Goal: Task Accomplishment & Management: Manage account settings

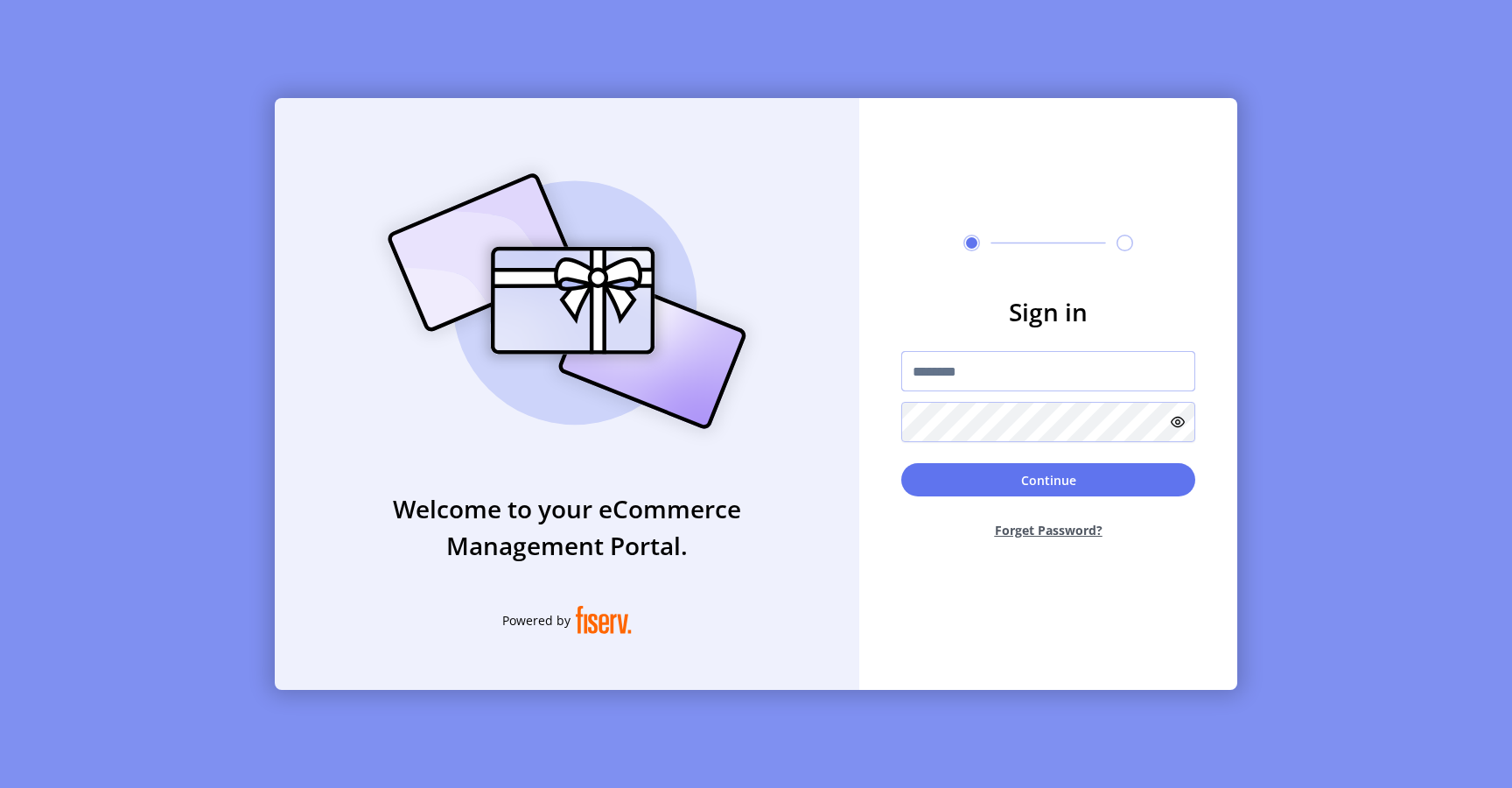
click at [967, 379] on input "text" at bounding box center [1048, 371] width 294 height 40
type input "**********"
click at [941, 473] on button "Continue" at bounding box center [1048, 479] width 294 height 33
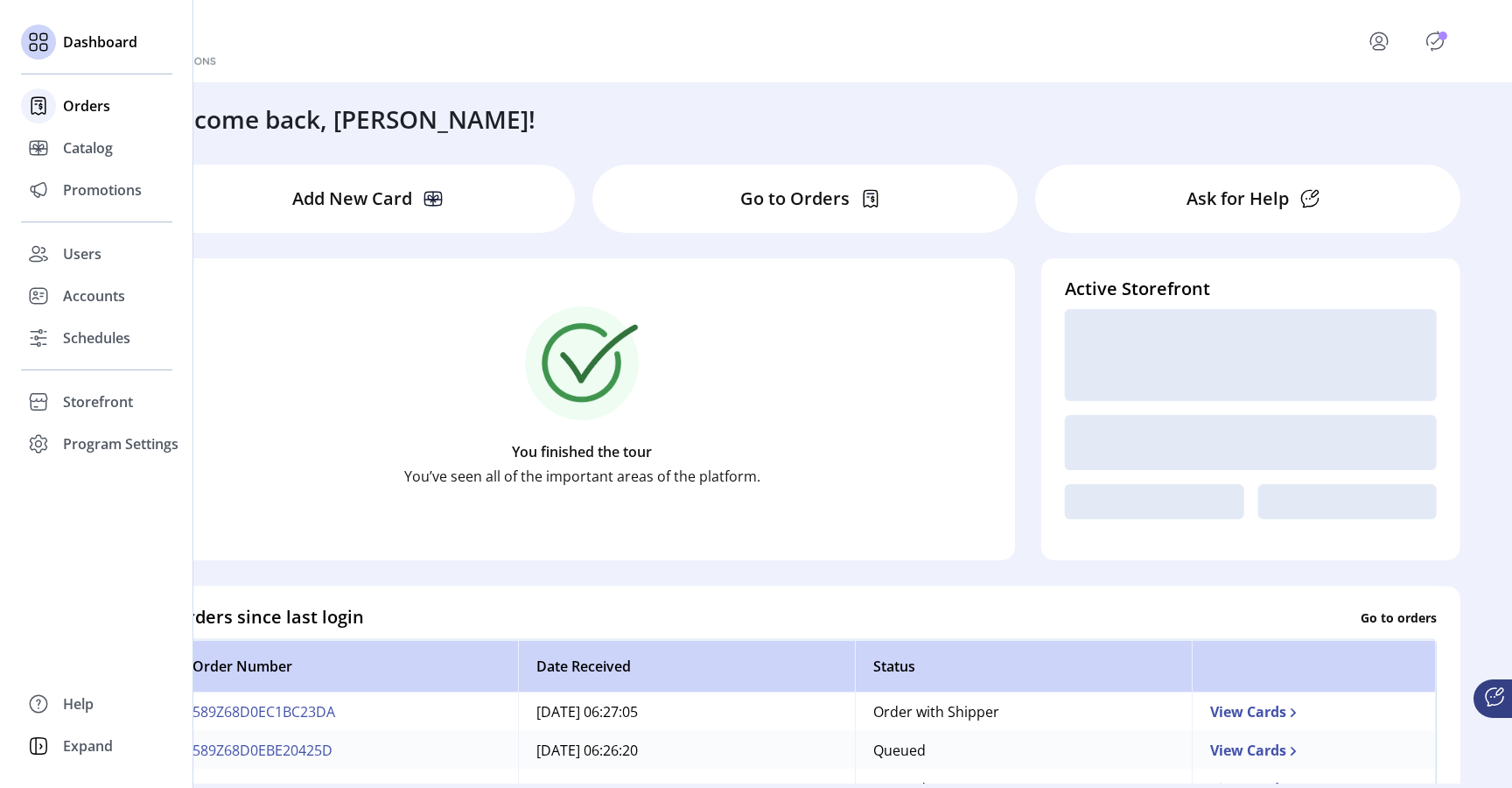
click at [75, 105] on span "Orders" at bounding box center [87, 105] width 47 height 21
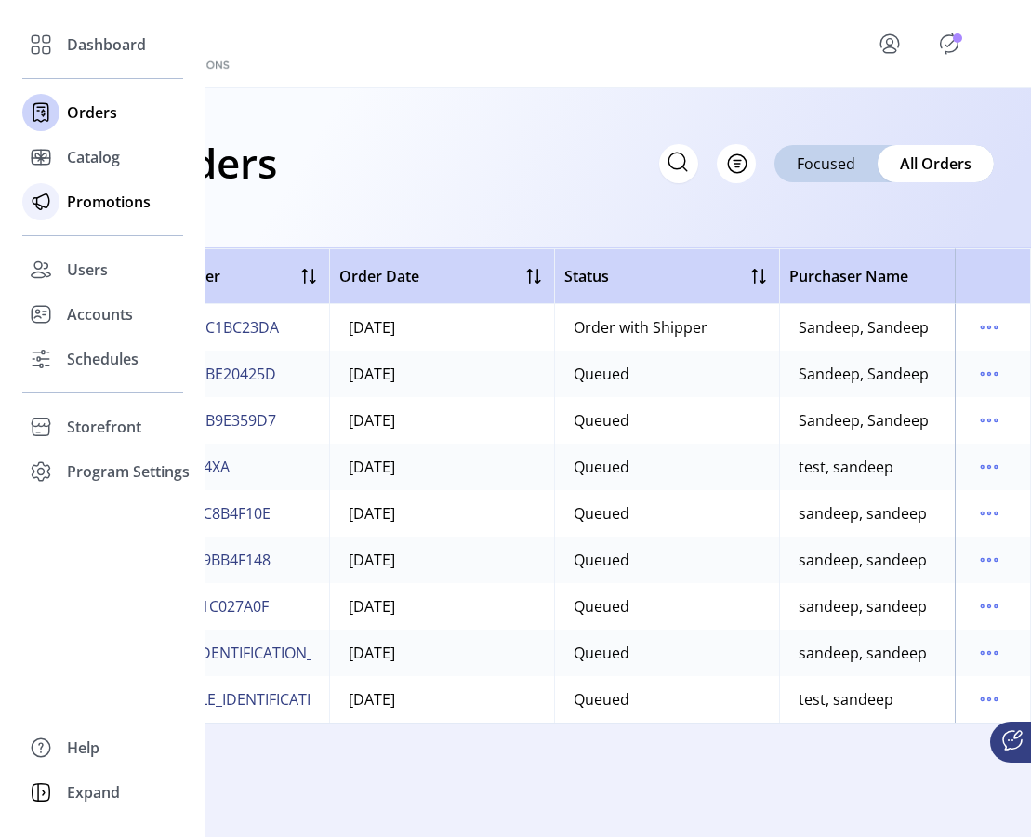
click at [70, 213] on div "Promotions" at bounding box center [102, 201] width 161 height 45
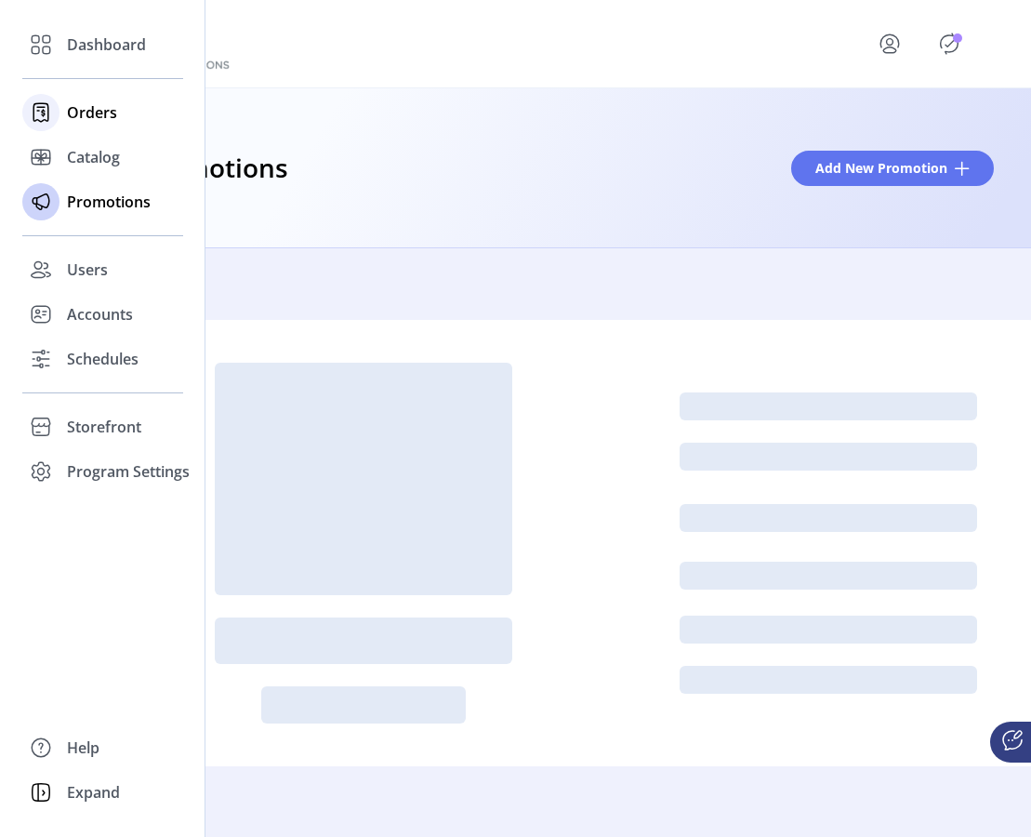
click at [110, 114] on span "Orders" at bounding box center [92, 112] width 50 height 22
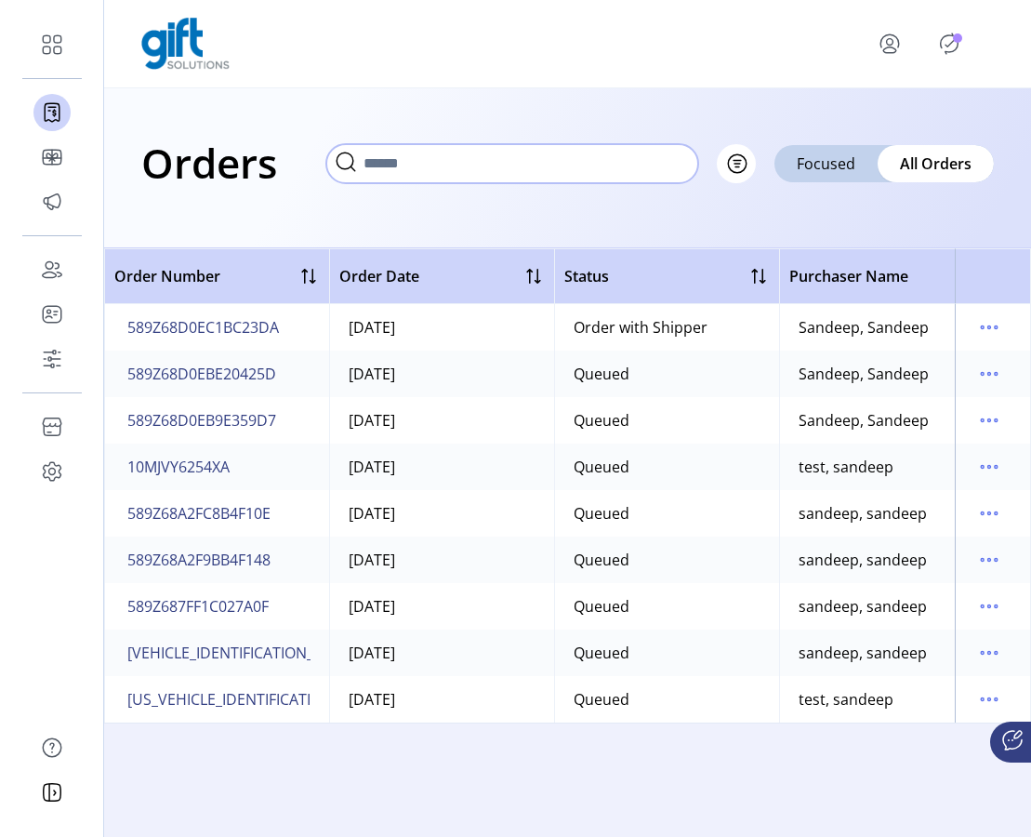
click at [654, 167] on input "text" at bounding box center [512, 163] width 372 height 39
click at [603, 374] on div "Queued" at bounding box center [601, 373] width 56 height 22
copy div "Queued"
click at [675, 167] on input "text" at bounding box center [512, 163] width 372 height 39
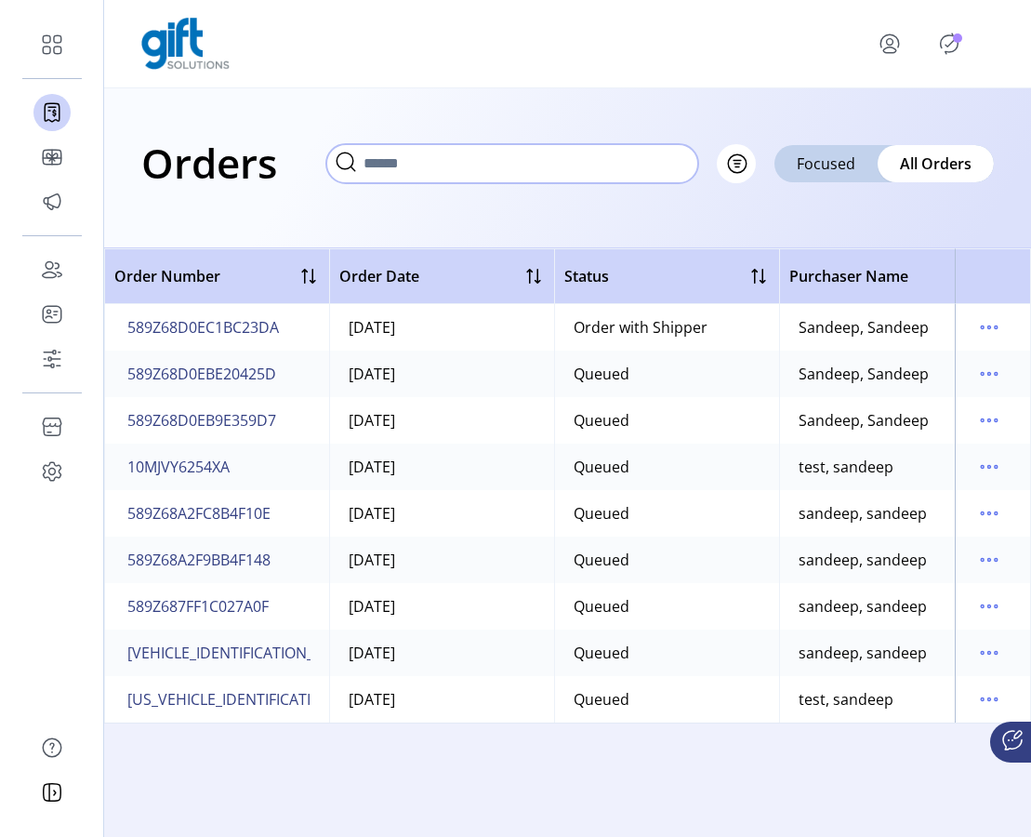
paste input "******"
type input "******"
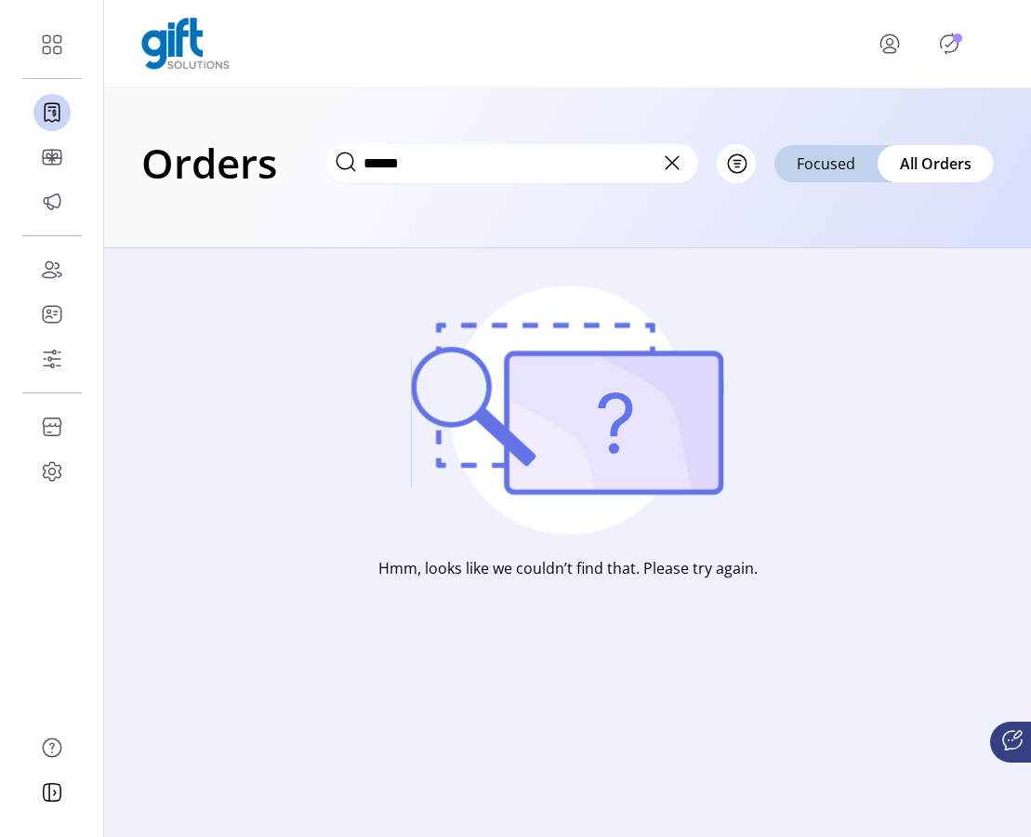
click at [675, 164] on icon at bounding box center [671, 162] width 13 height 13
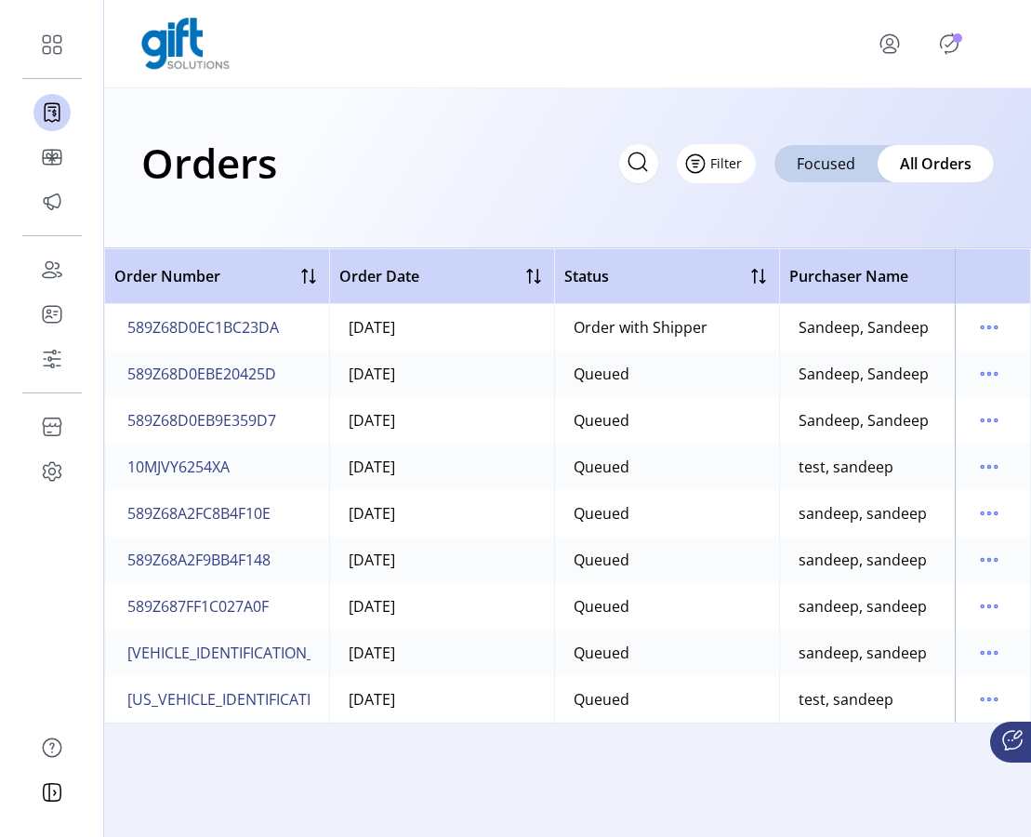
click at [736, 166] on button "Filter" at bounding box center [716, 163] width 79 height 39
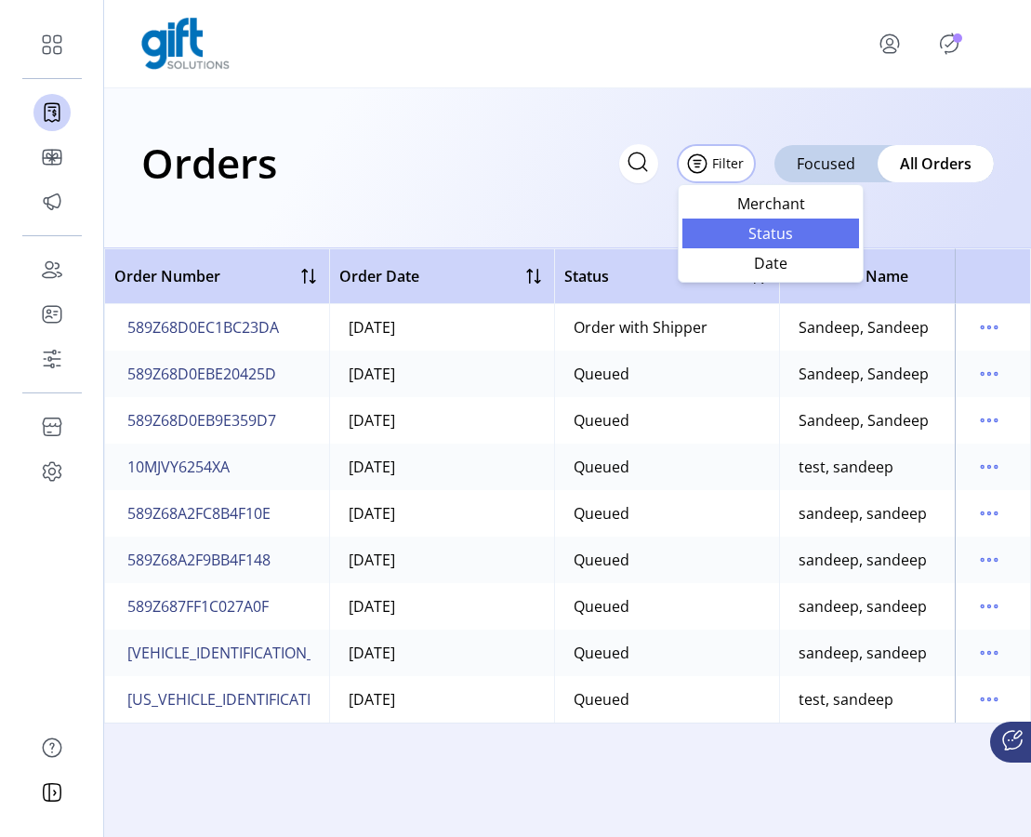
click at [761, 228] on span "Status" at bounding box center [770, 233] width 154 height 15
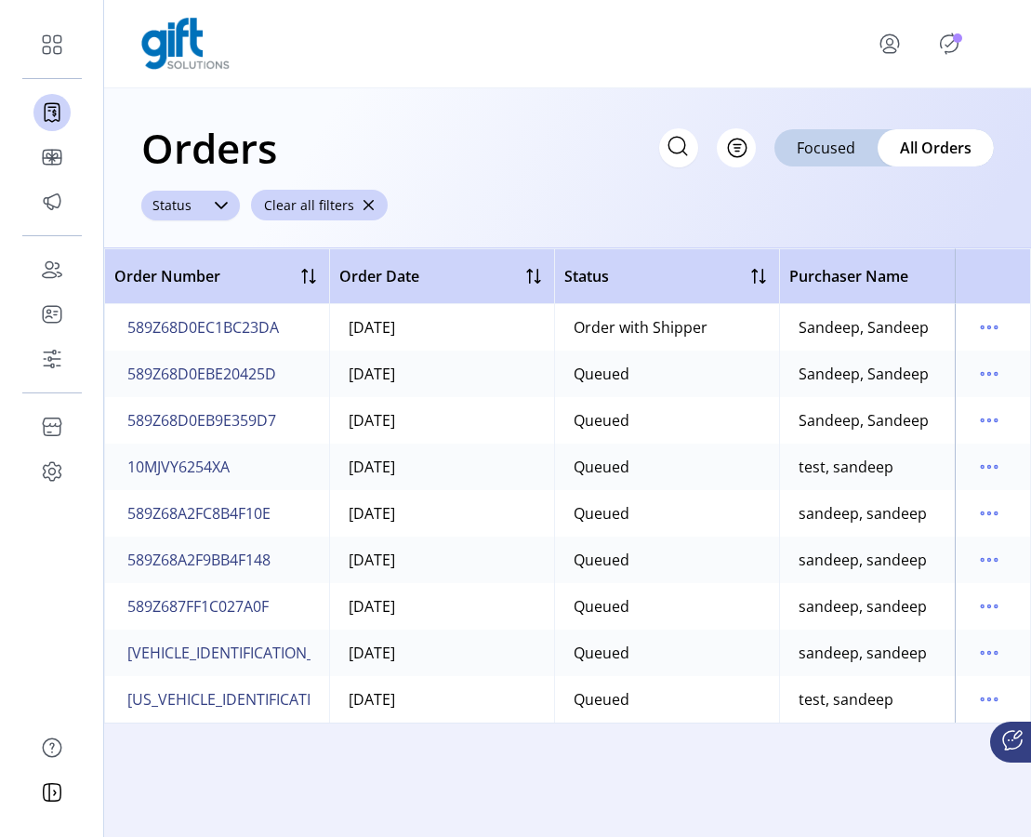
click at [209, 195] on div at bounding box center [221, 206] width 37 height 30
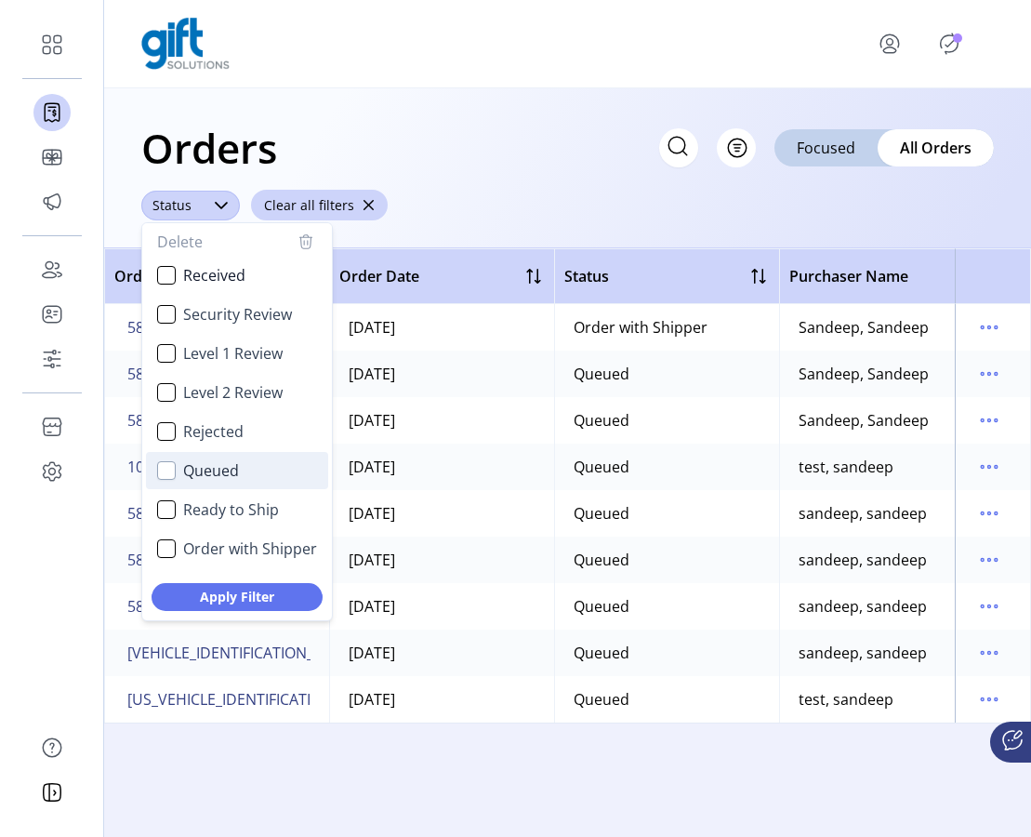
click at [163, 475] on div "Queued" at bounding box center [166, 470] width 19 height 19
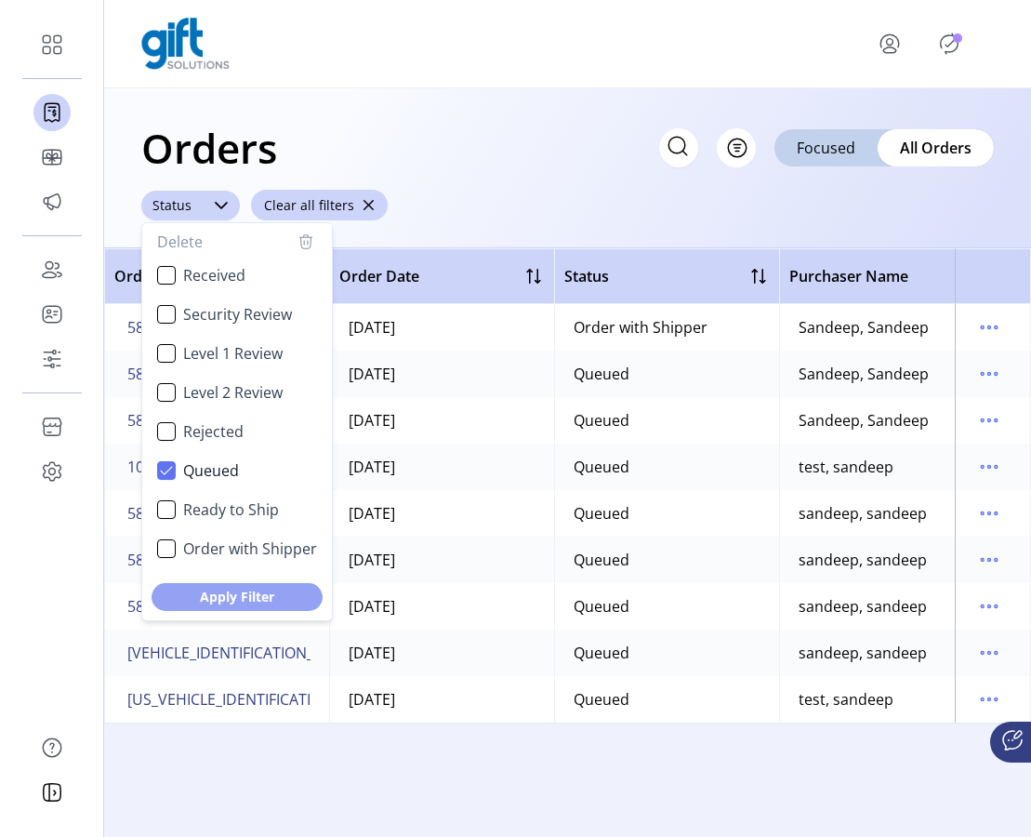
click at [204, 600] on span "Apply Filter" at bounding box center [237, 596] width 123 height 20
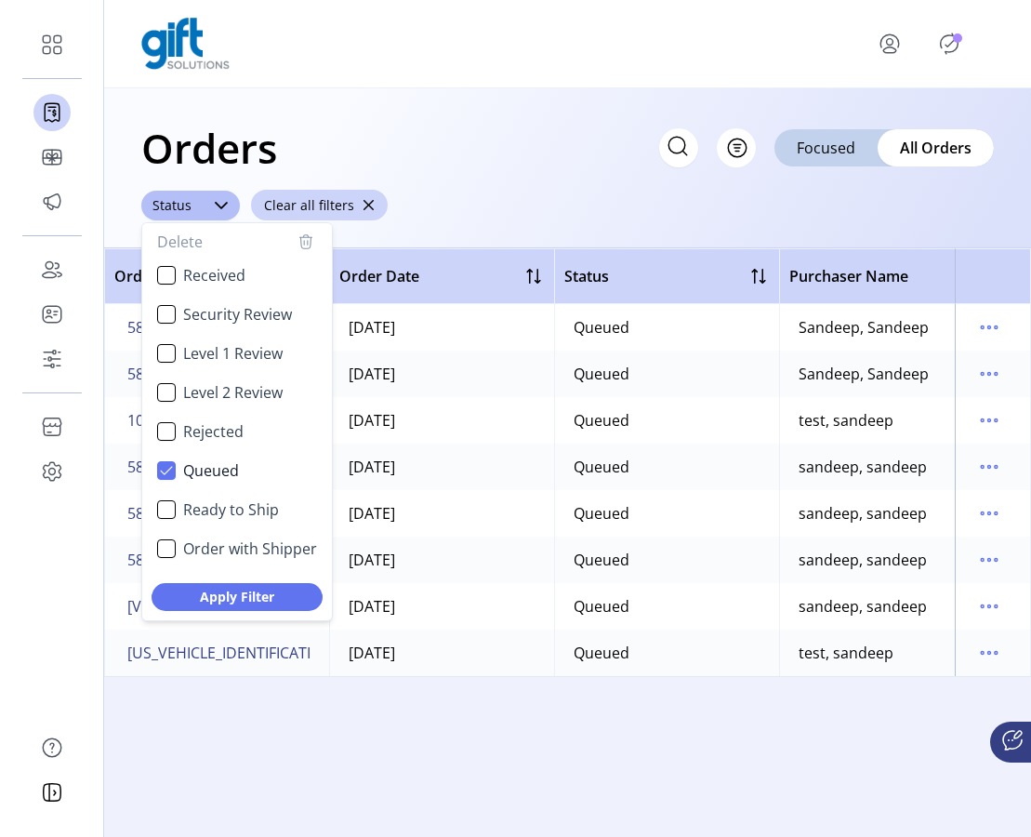
click at [545, 164] on div "Orders Filter Focused All Orders" at bounding box center [567, 147] width 852 height 65
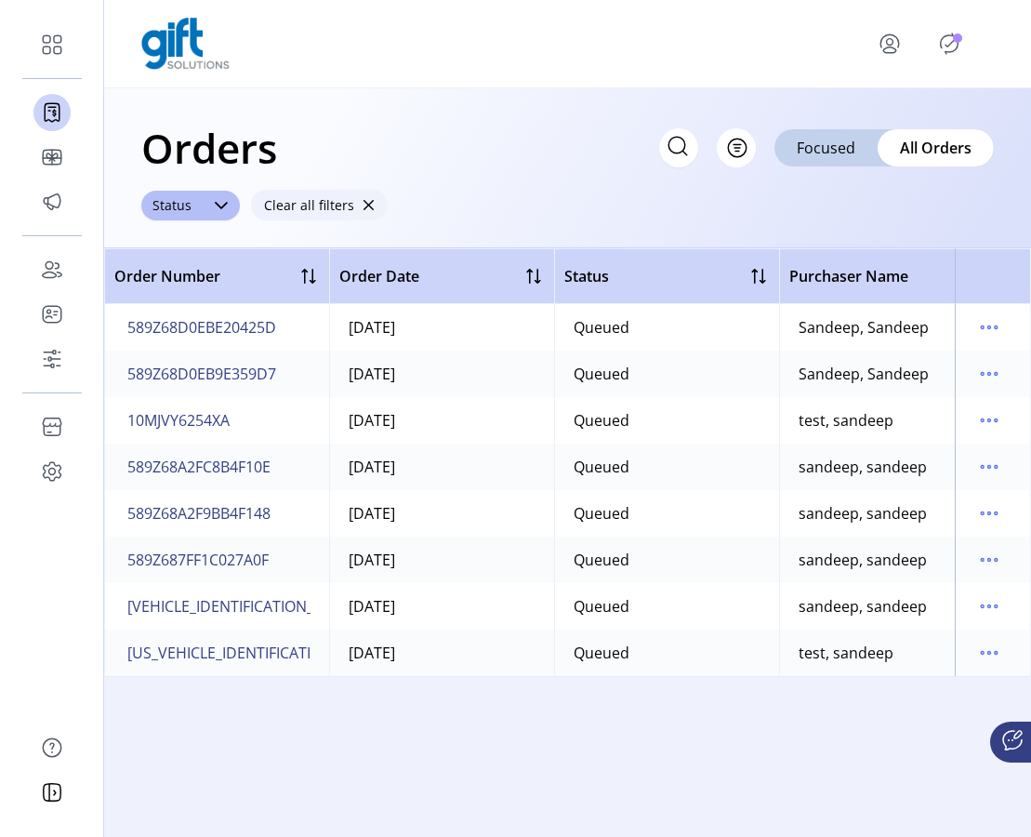
click at [362, 202] on span "button" at bounding box center [368, 205] width 13 height 13
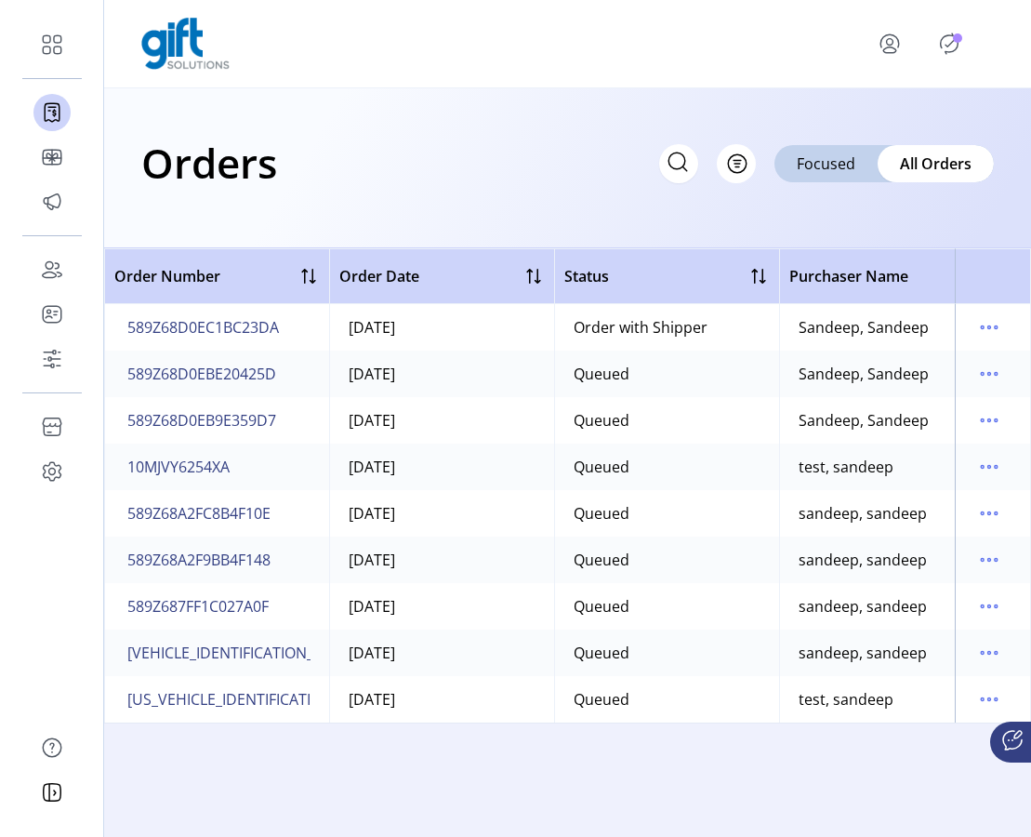
click at [651, 330] on div "Order with Shipper" at bounding box center [640, 327] width 134 height 22
copy div "Order with Shipper"
click at [741, 157] on button "Filter" at bounding box center [716, 163] width 79 height 39
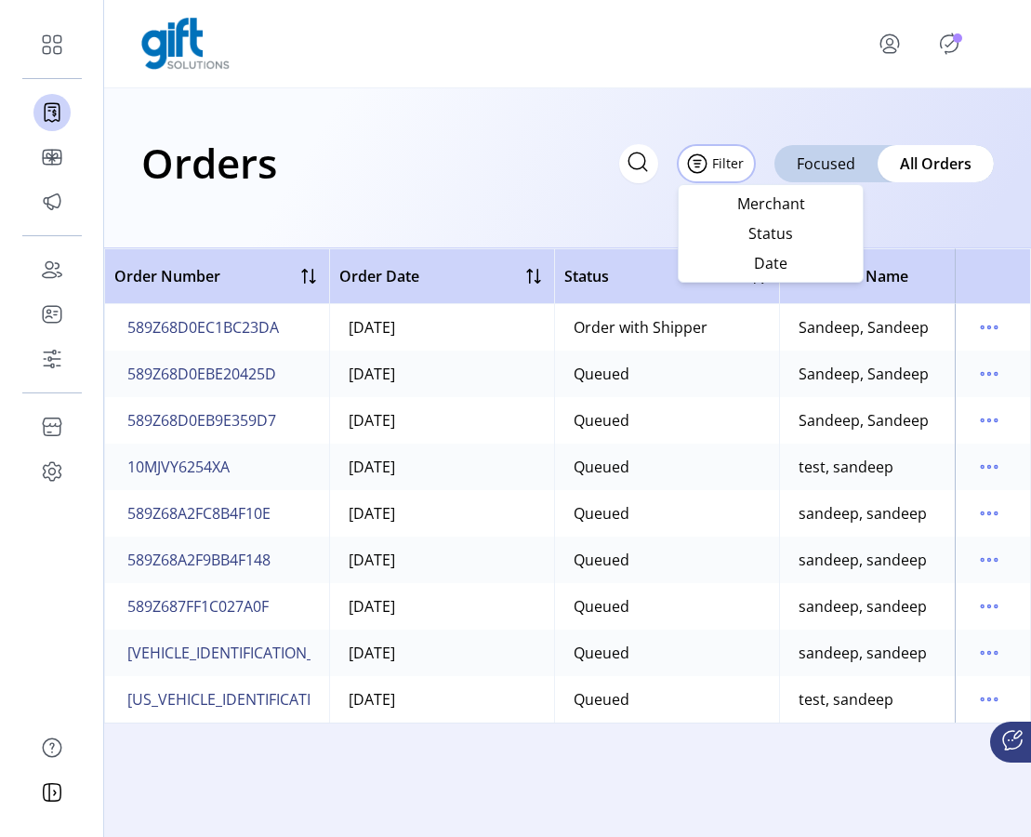
click at [630, 161] on icon at bounding box center [637, 160] width 17 height 17
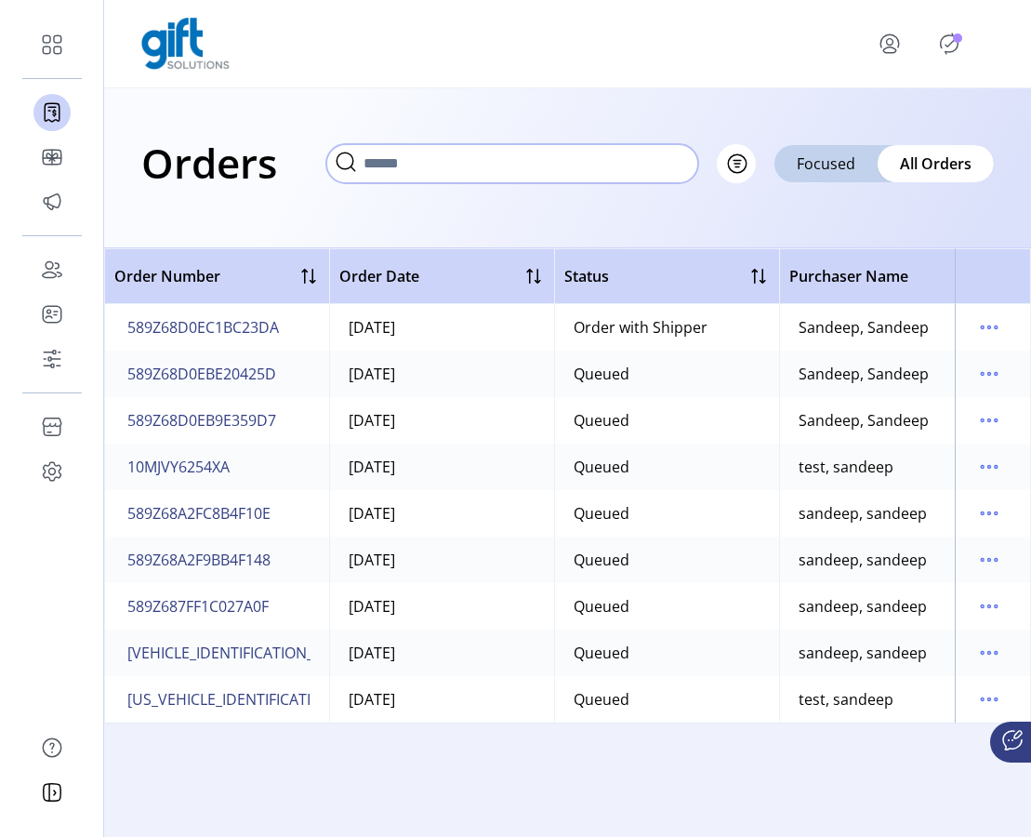
click at [630, 161] on input "text" at bounding box center [512, 163] width 372 height 39
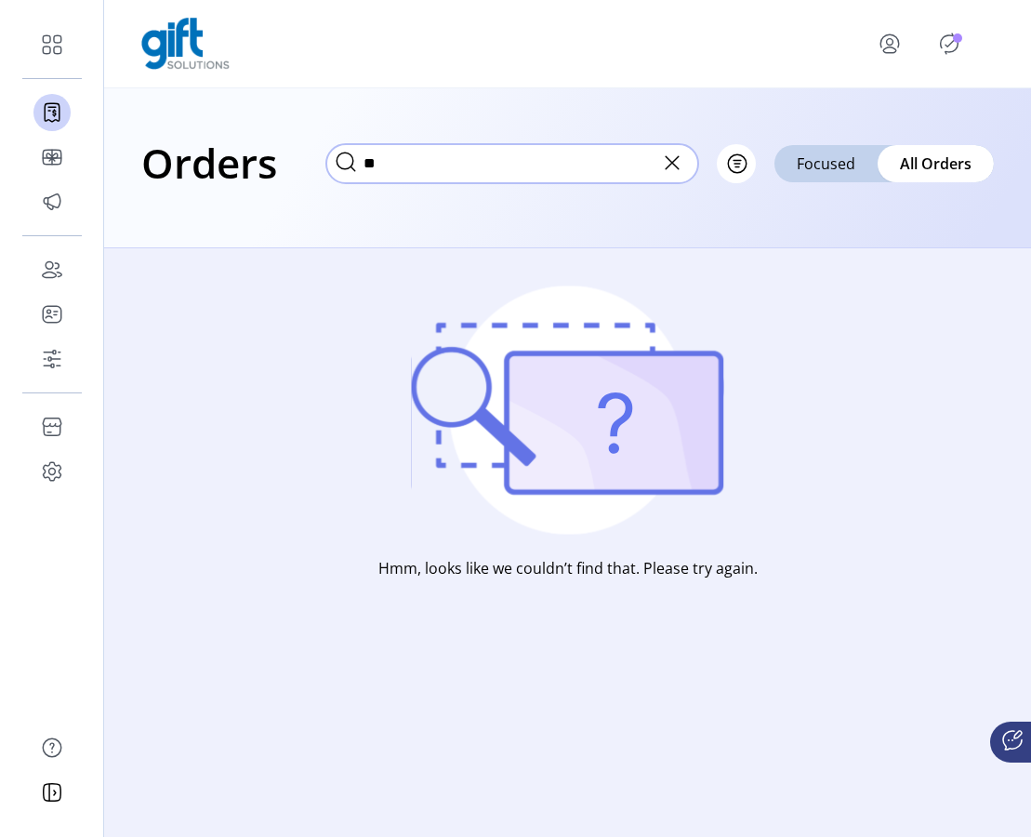
type input "*"
type input "*******"
click at [673, 163] on icon at bounding box center [671, 162] width 13 height 13
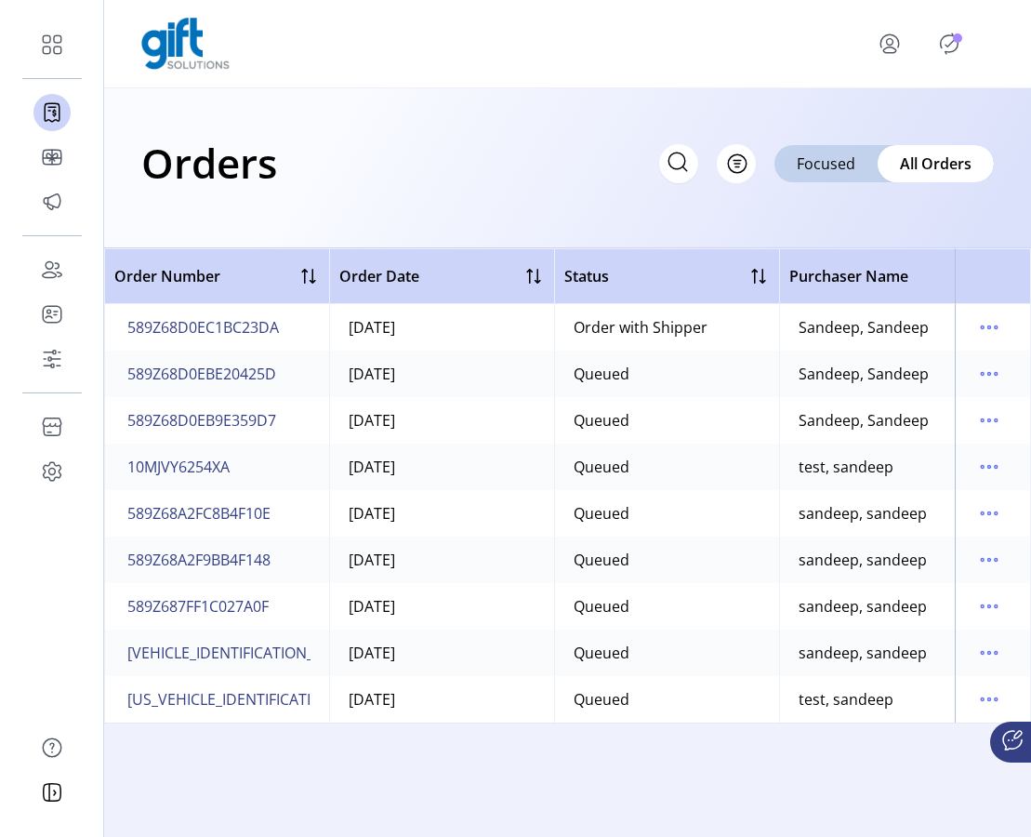
click at [672, 167] on icon at bounding box center [677, 160] width 17 height 17
